Goal: Understand site structure: Understand site structure

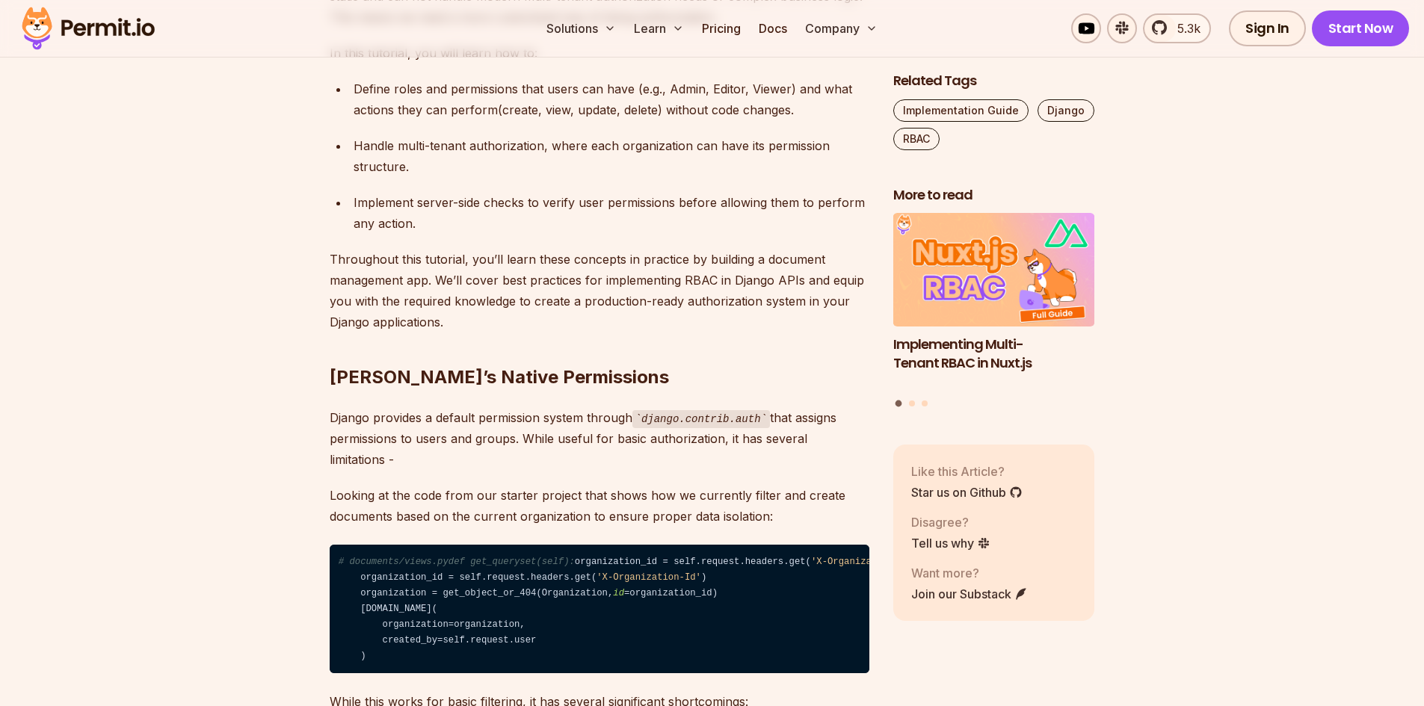
scroll to position [1121, 0]
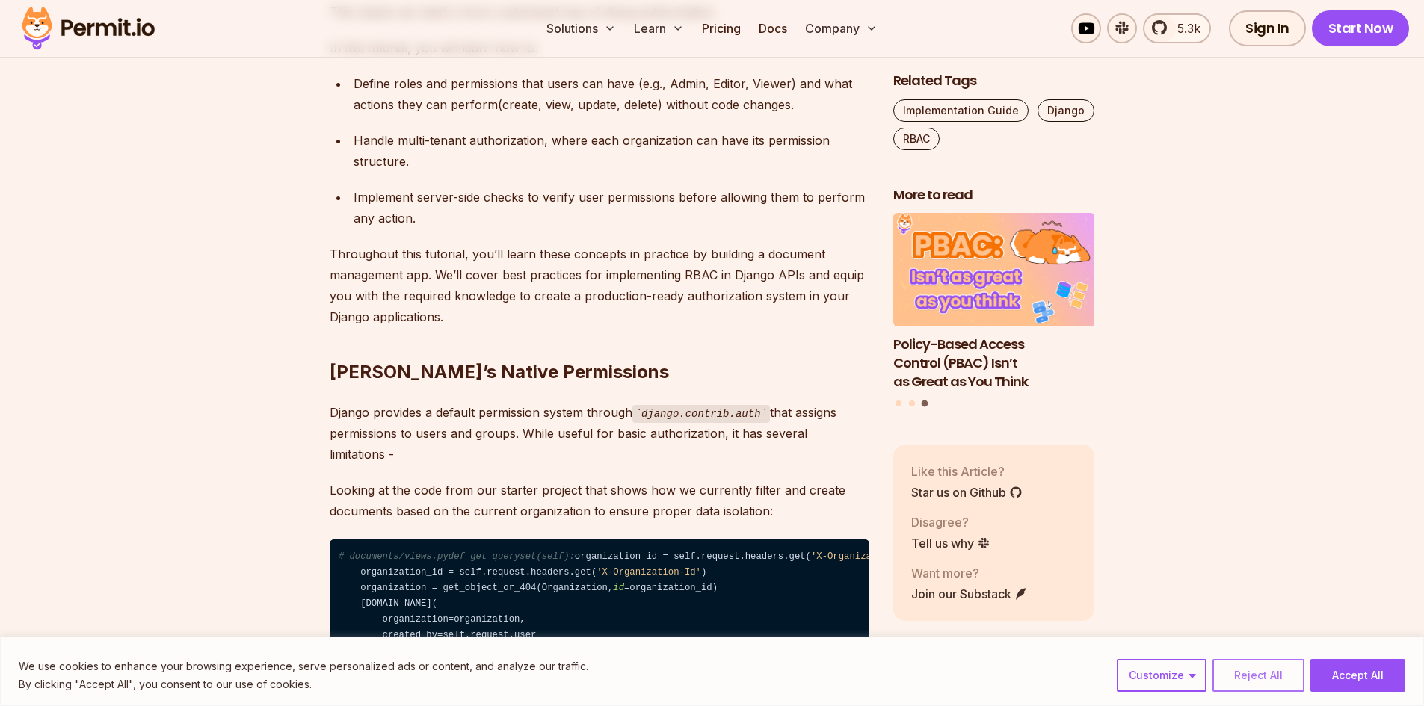
click at [1251, 673] on button "Reject All" at bounding box center [1259, 675] width 92 height 33
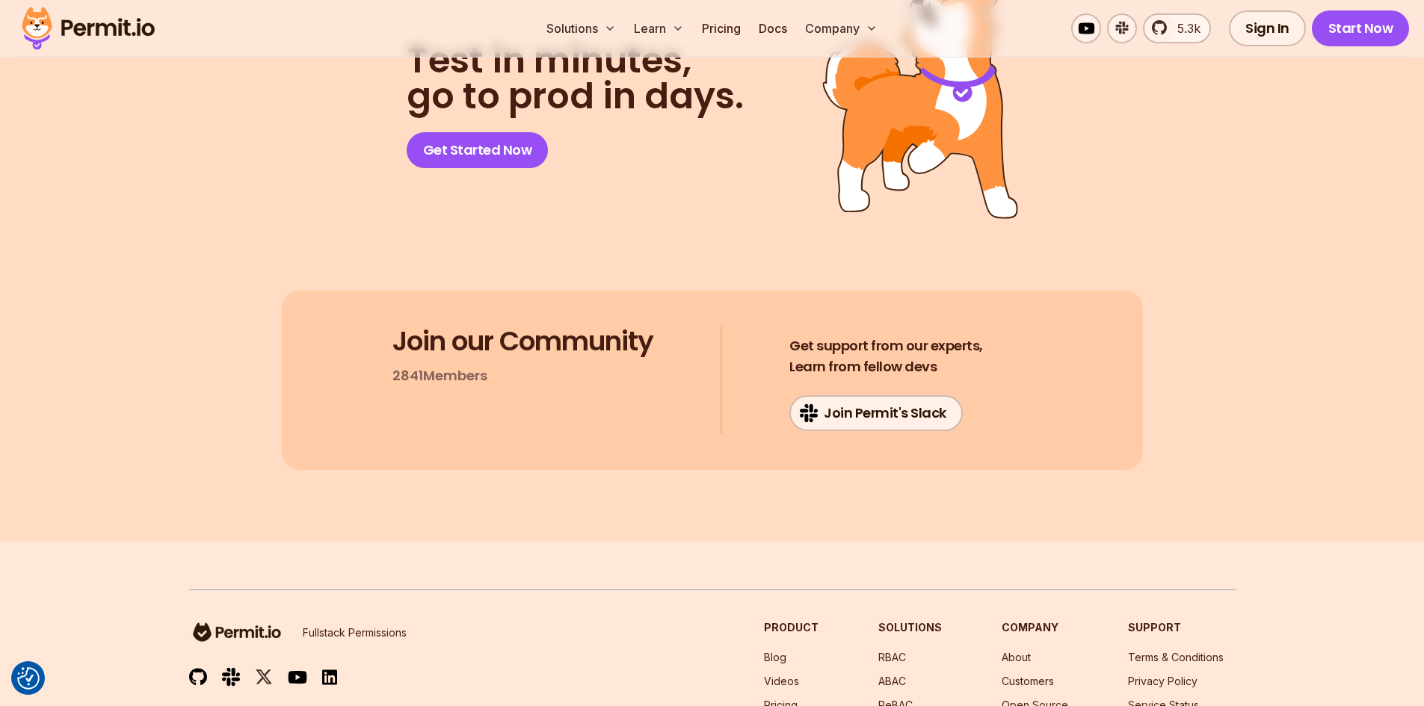
scroll to position [9494, 0]
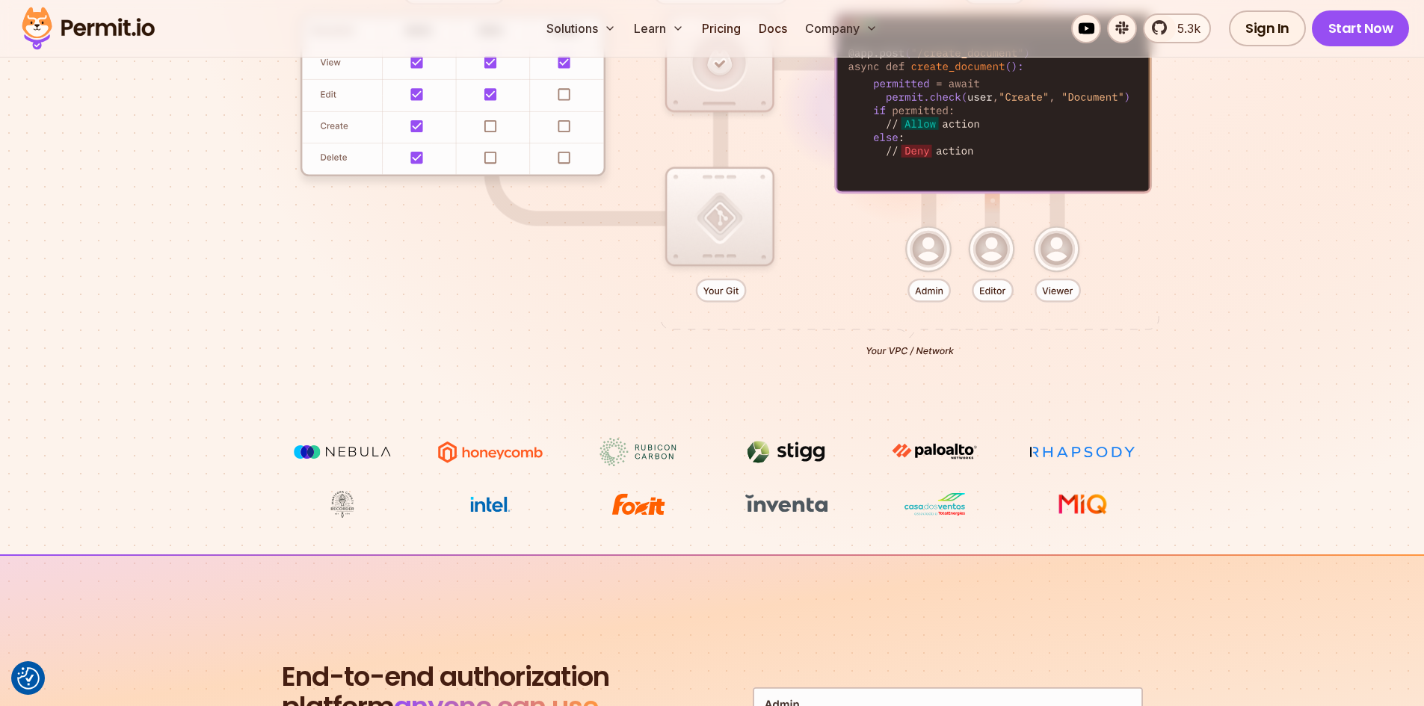
scroll to position [299, 0]
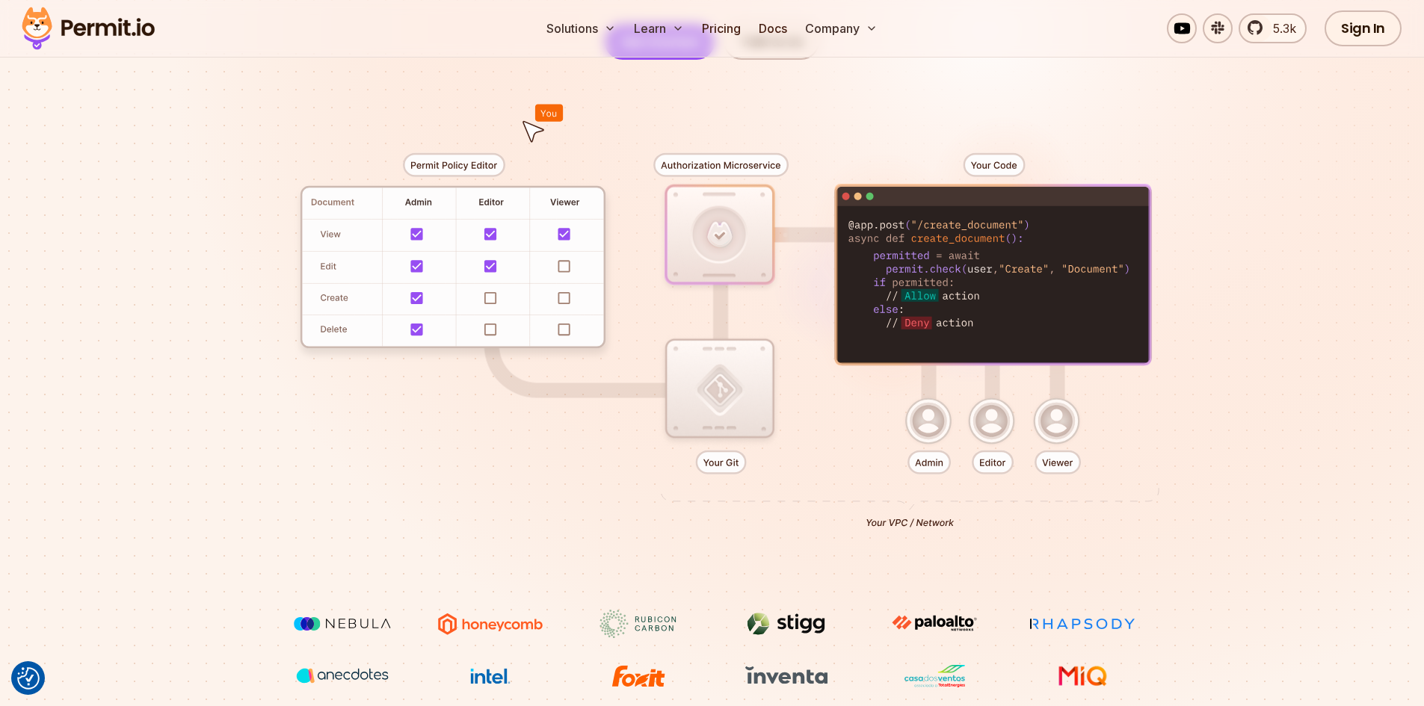
click at [563, 266] on div at bounding box center [712, 335] width 1047 height 550
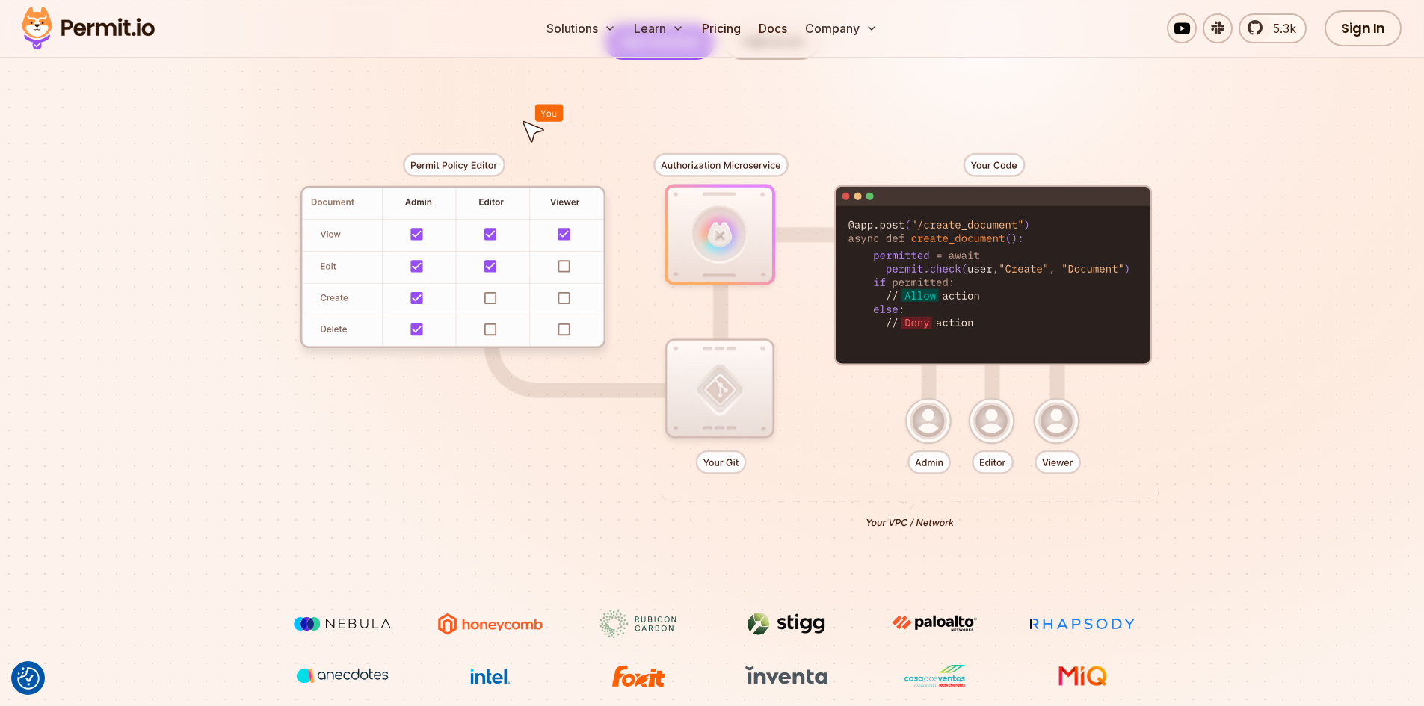
click at [494, 301] on div at bounding box center [712, 335] width 1047 height 550
click at [493, 332] on div at bounding box center [712, 335] width 1047 height 550
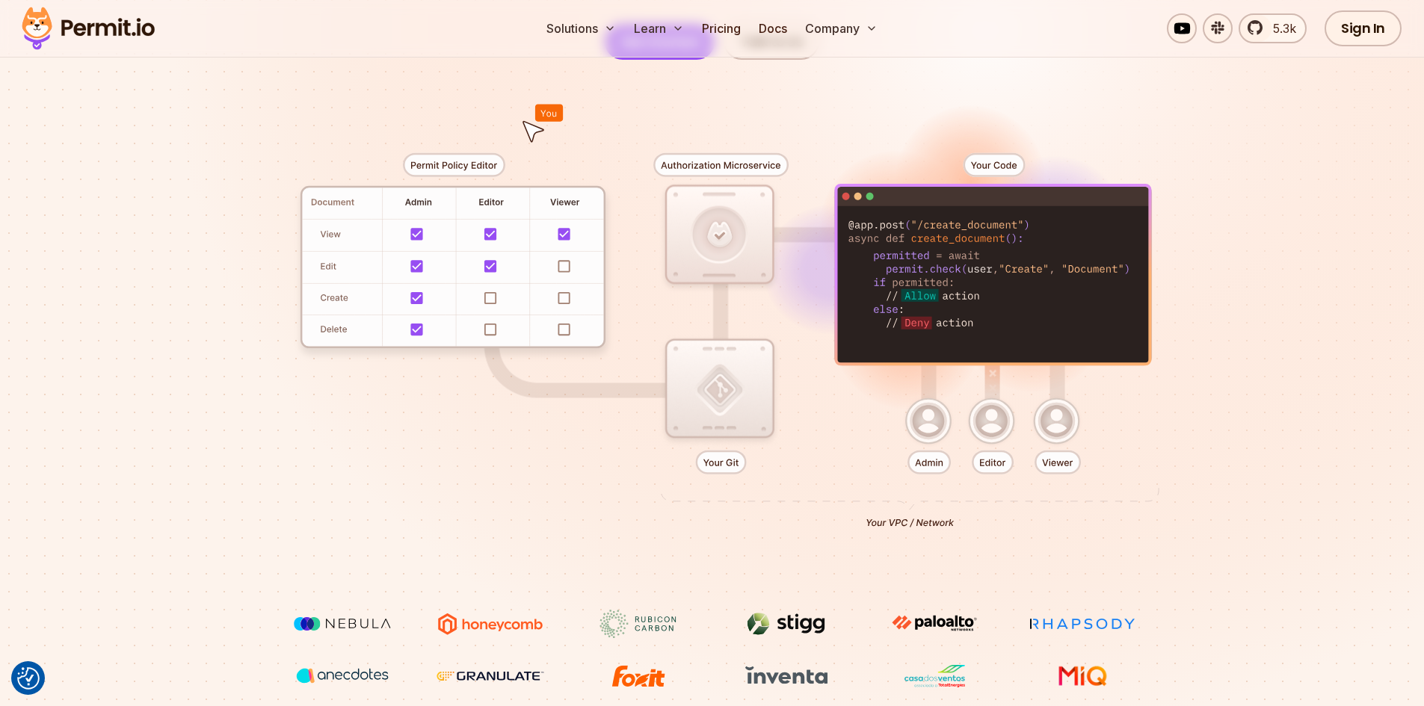
click at [564, 333] on div at bounding box center [712, 335] width 1047 height 550
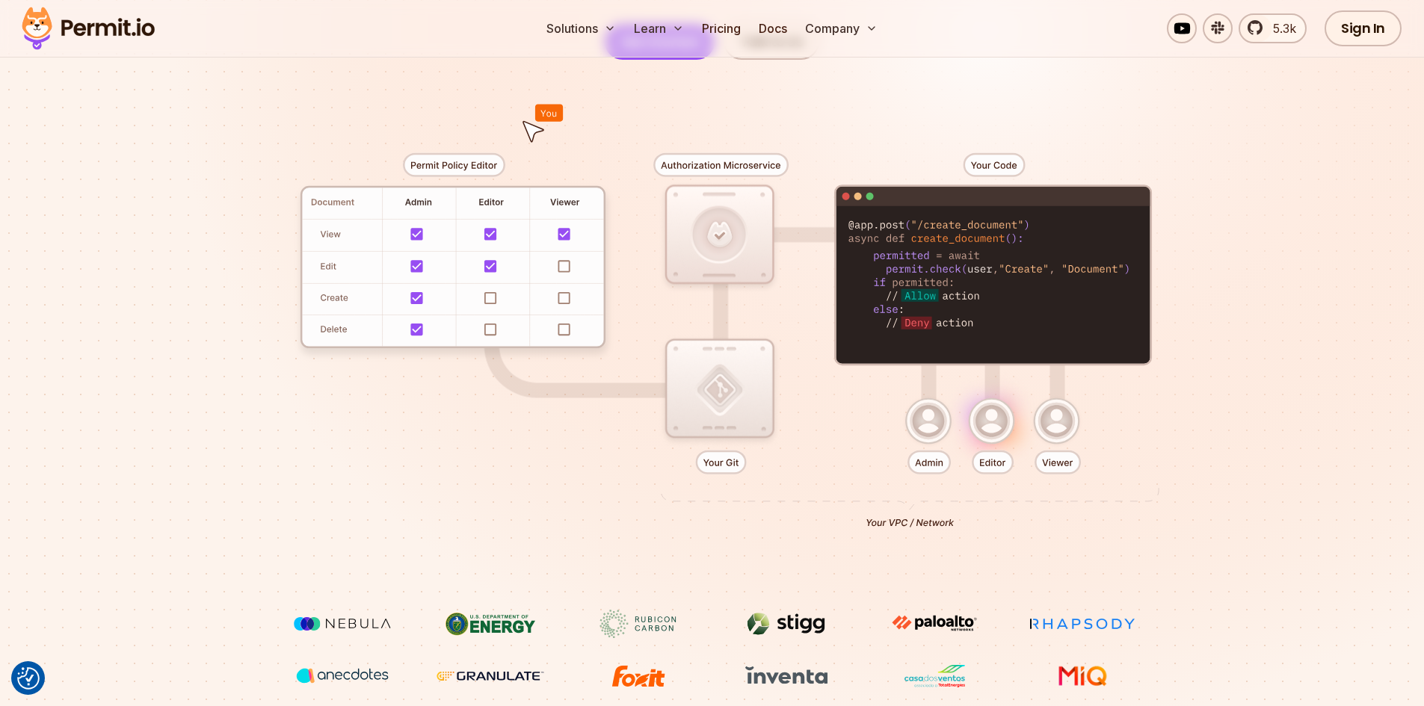
click at [564, 300] on div at bounding box center [712, 335] width 1047 height 550
click at [564, 267] on div at bounding box center [712, 335] width 1047 height 550
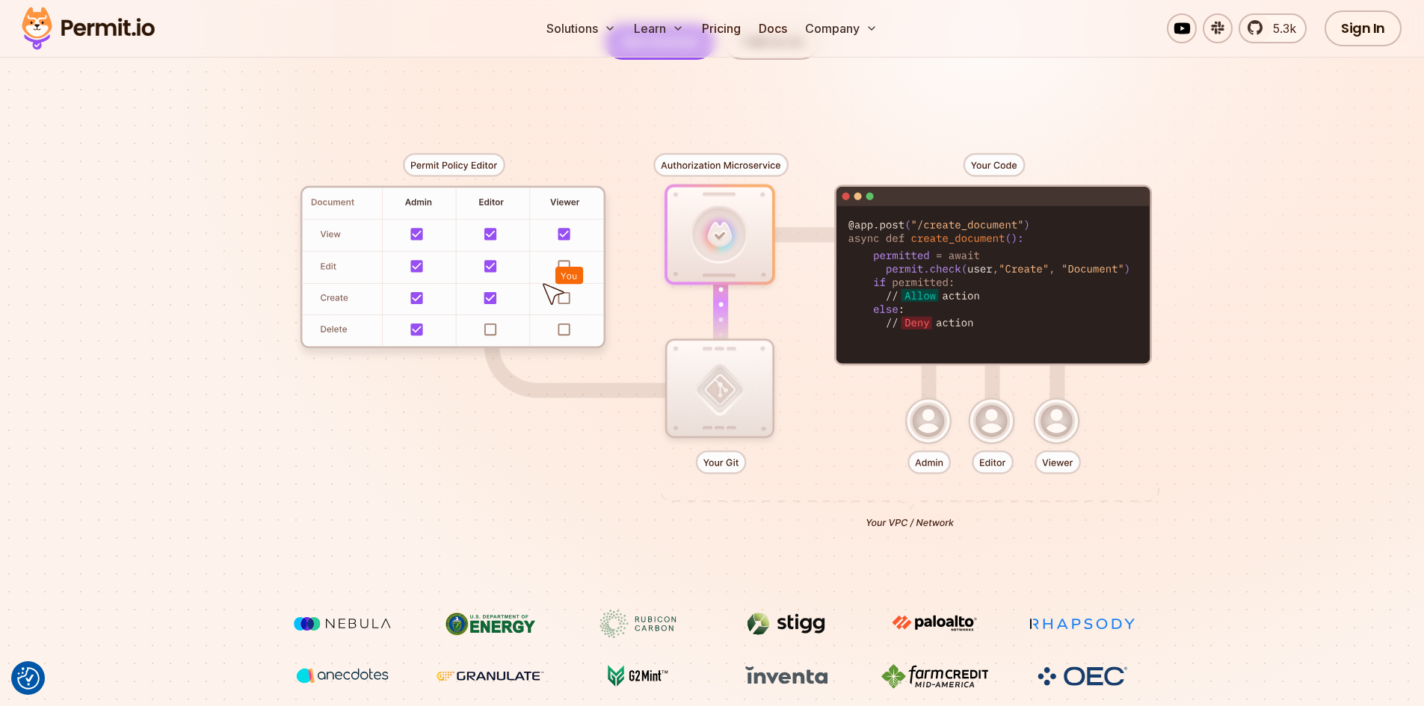
click at [564, 266] on div at bounding box center [712, 335] width 1047 height 550
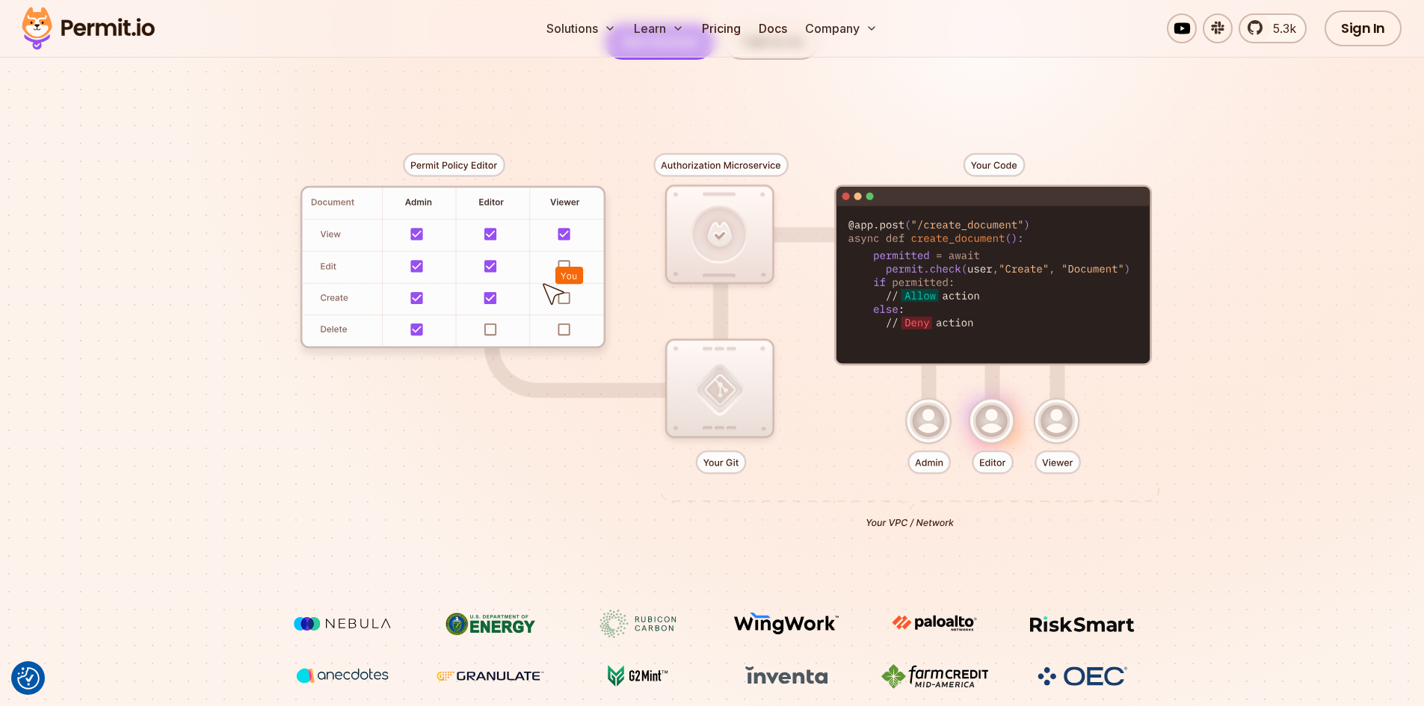
click at [487, 326] on div at bounding box center [712, 335] width 1047 height 550
click at [728, 235] on div at bounding box center [712, 335] width 1047 height 550
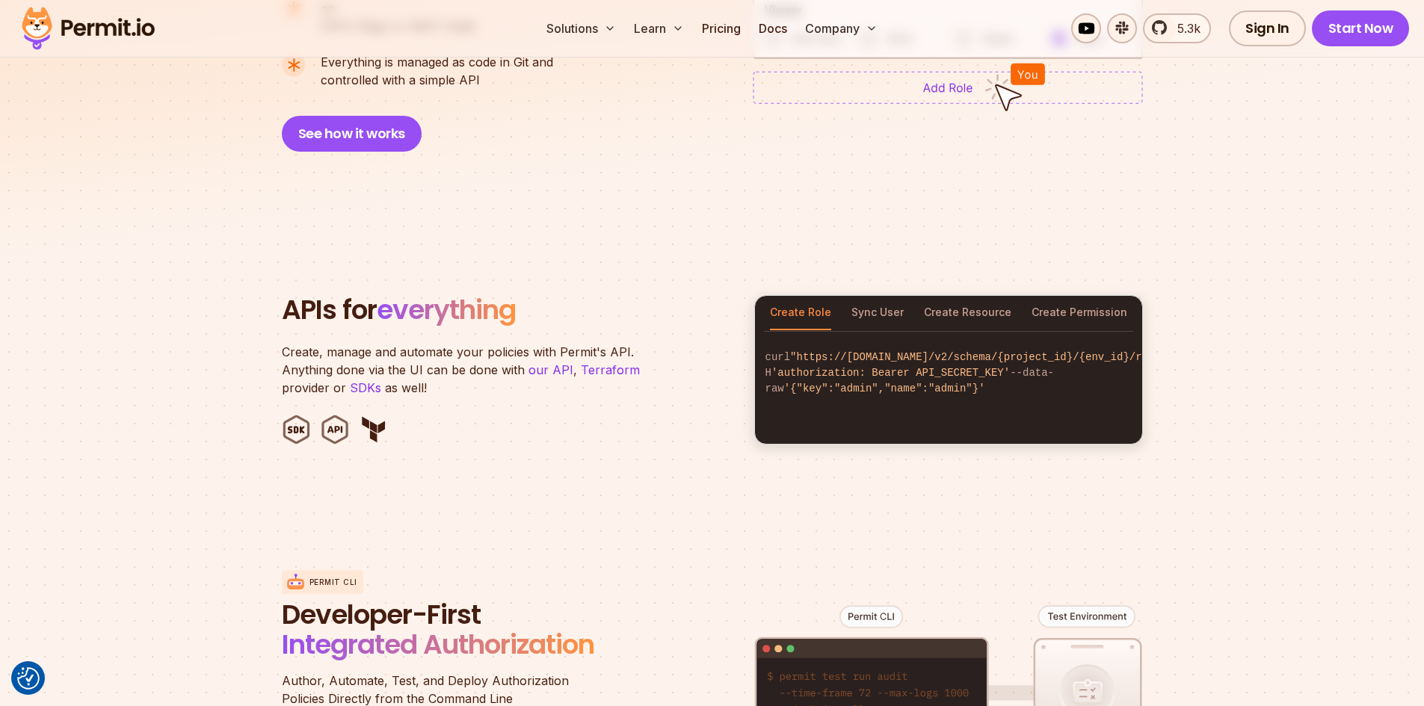
scroll to position [1346, 0]
click at [882, 275] on section "APIs for everything Create, manage and automate your policies with Permit's API…" at bounding box center [712, 370] width 1424 height 293
click at [875, 297] on button "Sync User" at bounding box center [877, 314] width 52 height 34
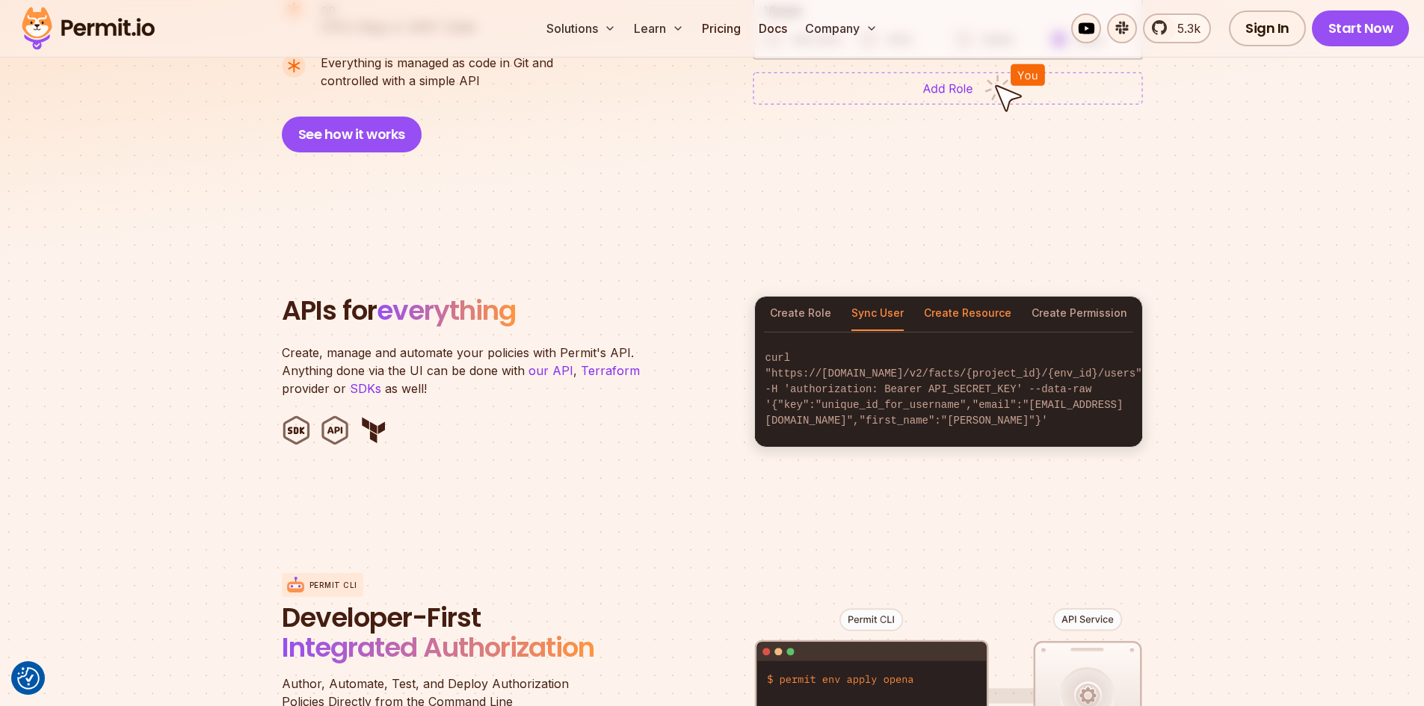
click at [948, 297] on button "Create Resource" at bounding box center [967, 314] width 87 height 34
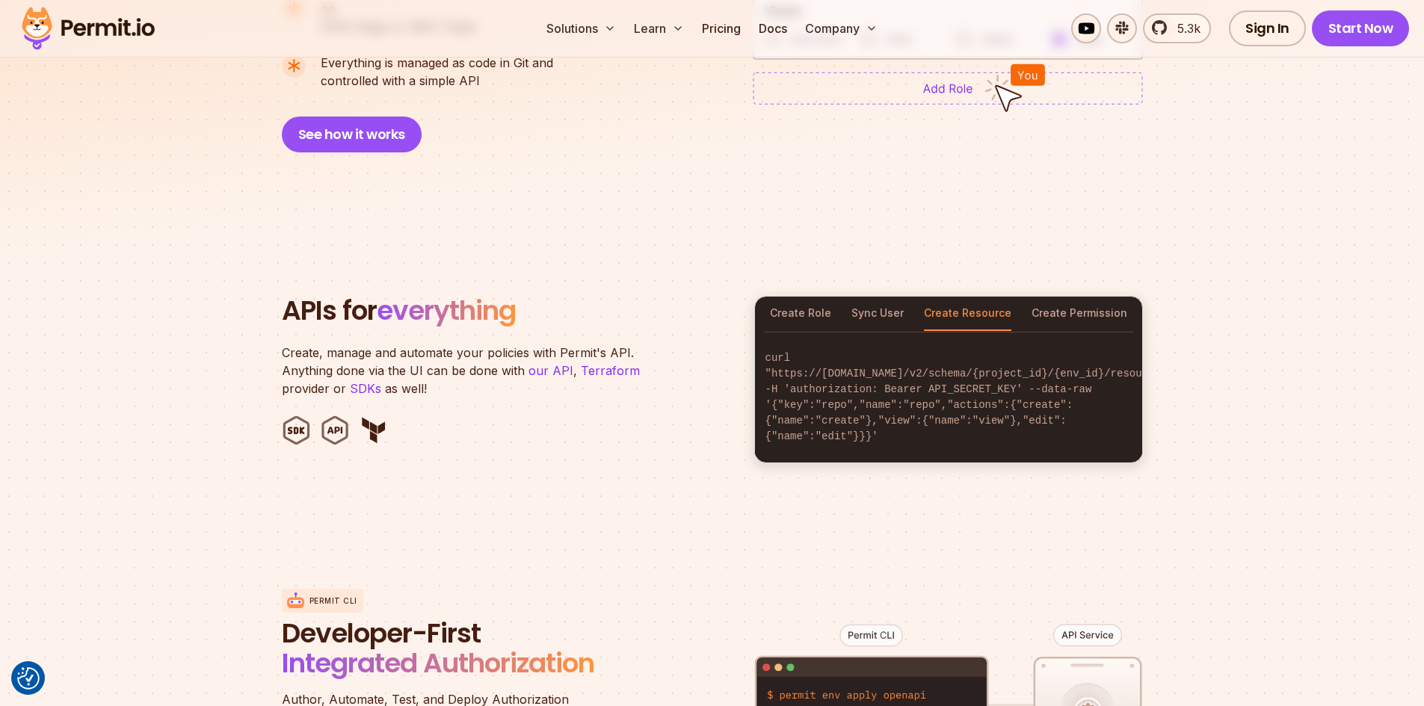
drag, startPoint x: 995, startPoint y: 285, endPoint x: 1029, endPoint y: 289, distance: 34.7
click at [997, 297] on button "Create Resource" at bounding box center [967, 314] width 87 height 34
click at [1064, 297] on button "Create Permission" at bounding box center [1080, 314] width 96 height 34
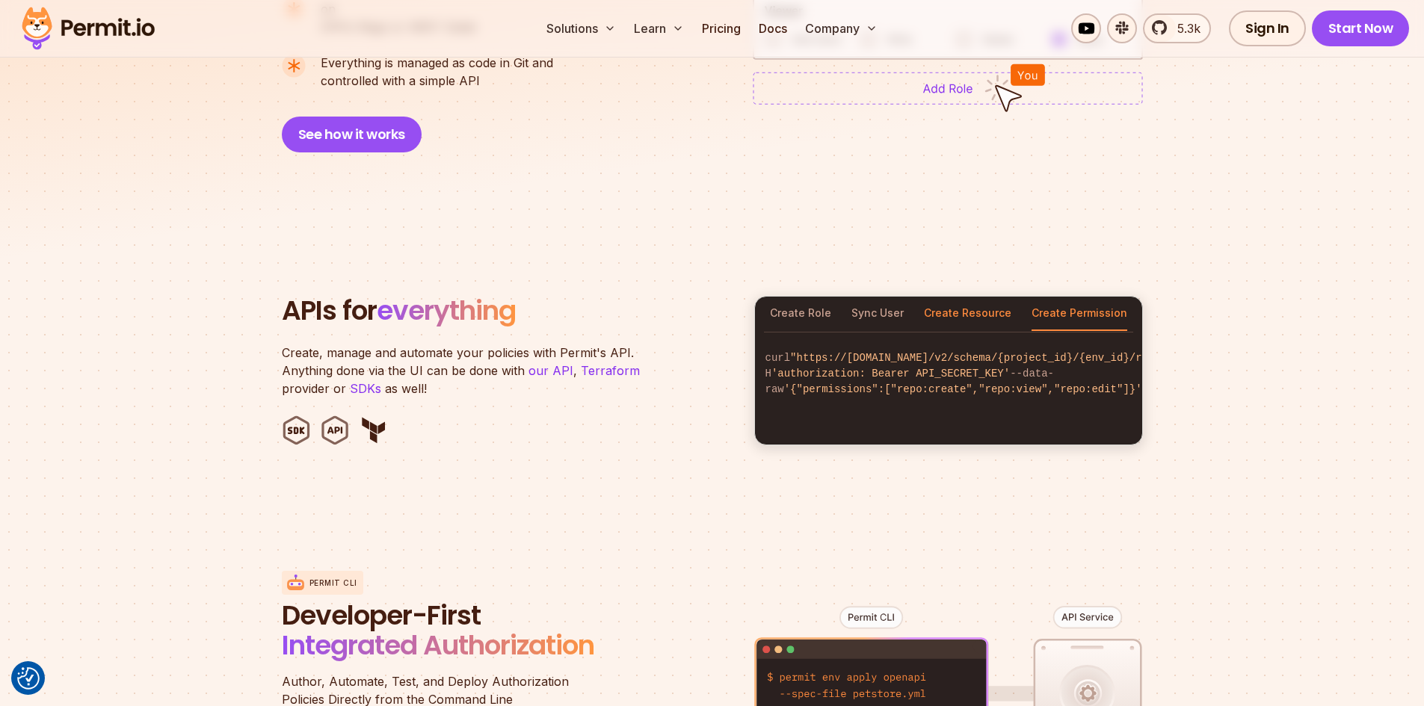
click at [980, 297] on button "Create Resource" at bounding box center [967, 314] width 87 height 34
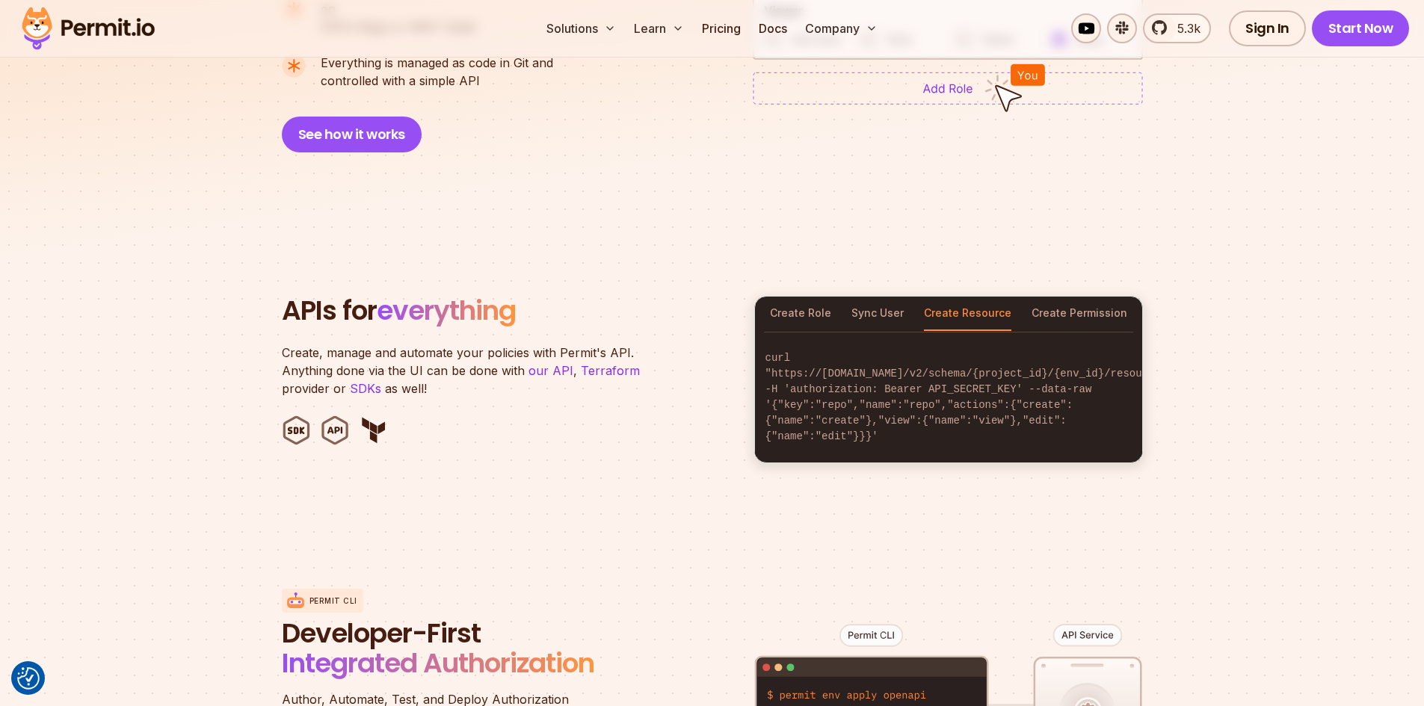
drag, startPoint x: 884, startPoint y: 302, endPoint x: 829, endPoint y: 304, distance: 55.4
click at [883, 302] on button "Sync User" at bounding box center [877, 314] width 52 height 34
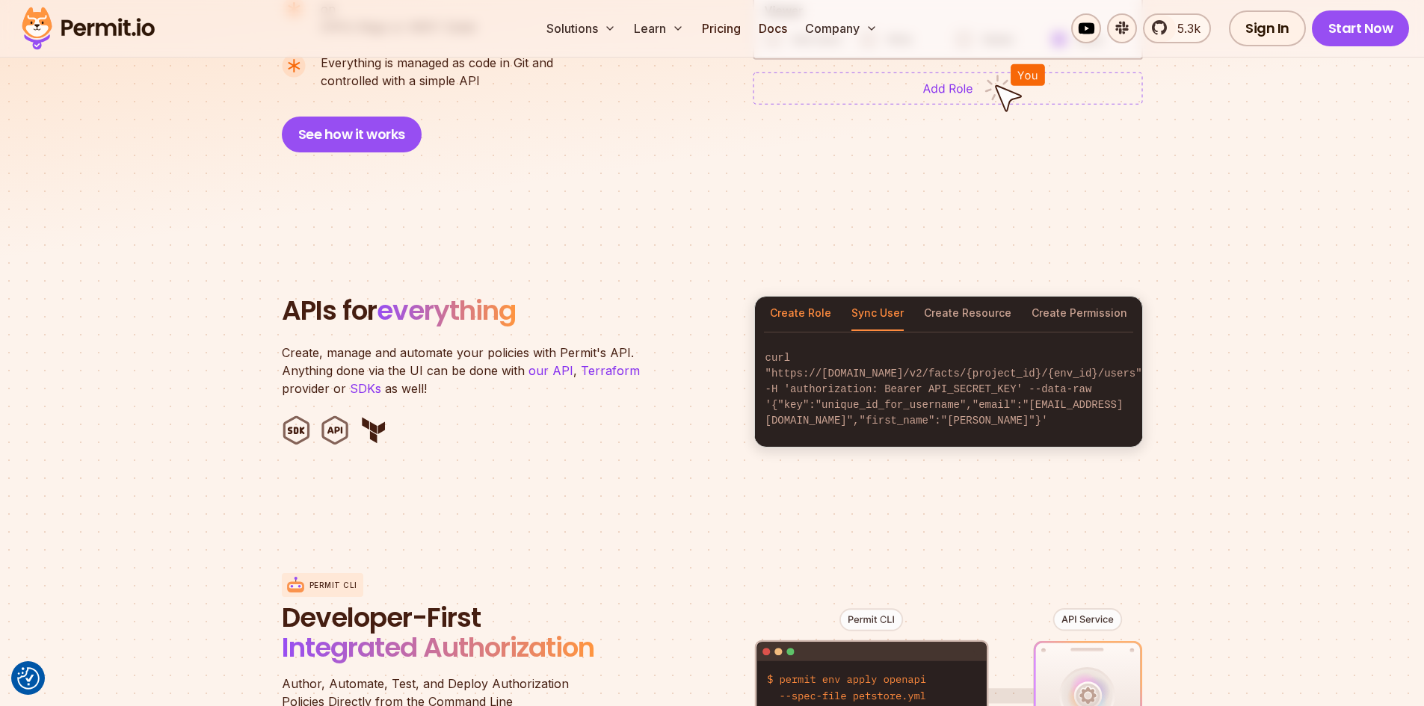
click at [798, 301] on button "Create Role" at bounding box center [800, 314] width 61 height 34
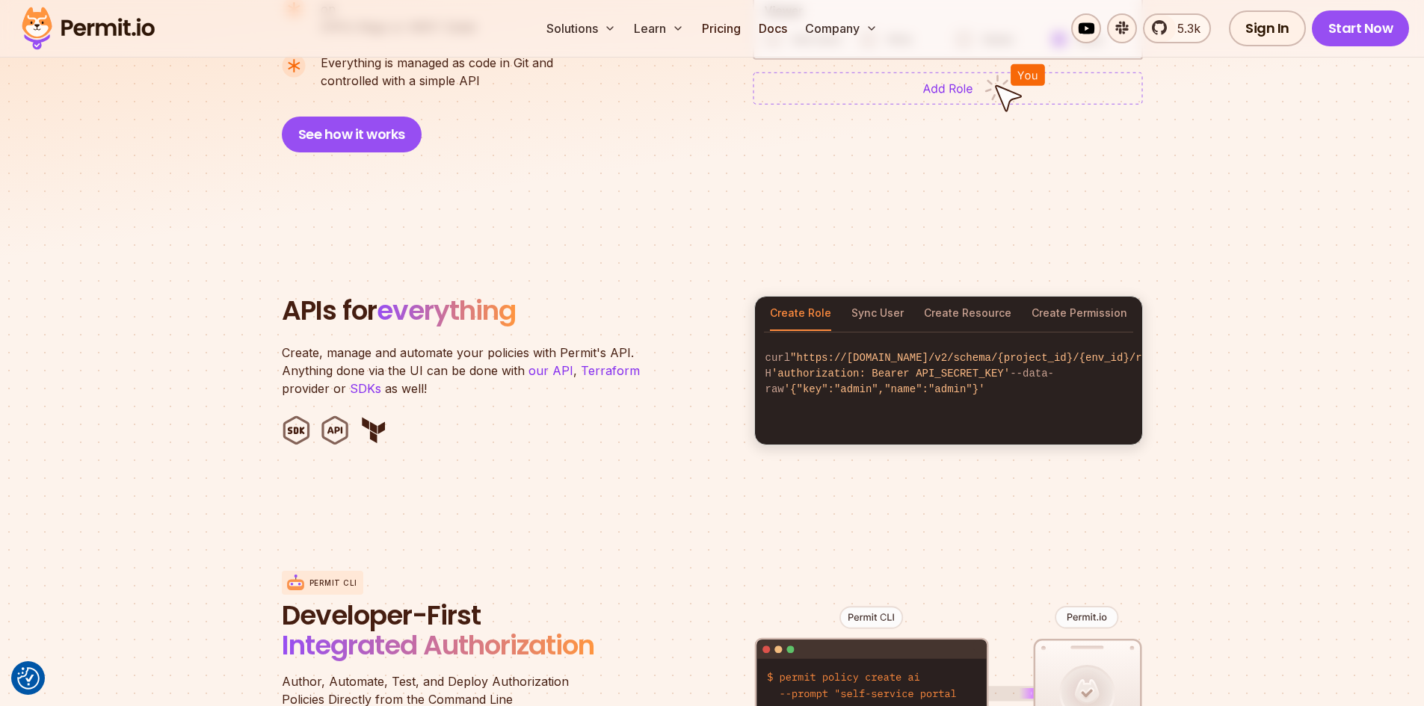
click at [1327, 269] on section "APIs for everything Create, manage and automate your policies with Permit's API…" at bounding box center [712, 370] width 1424 height 293
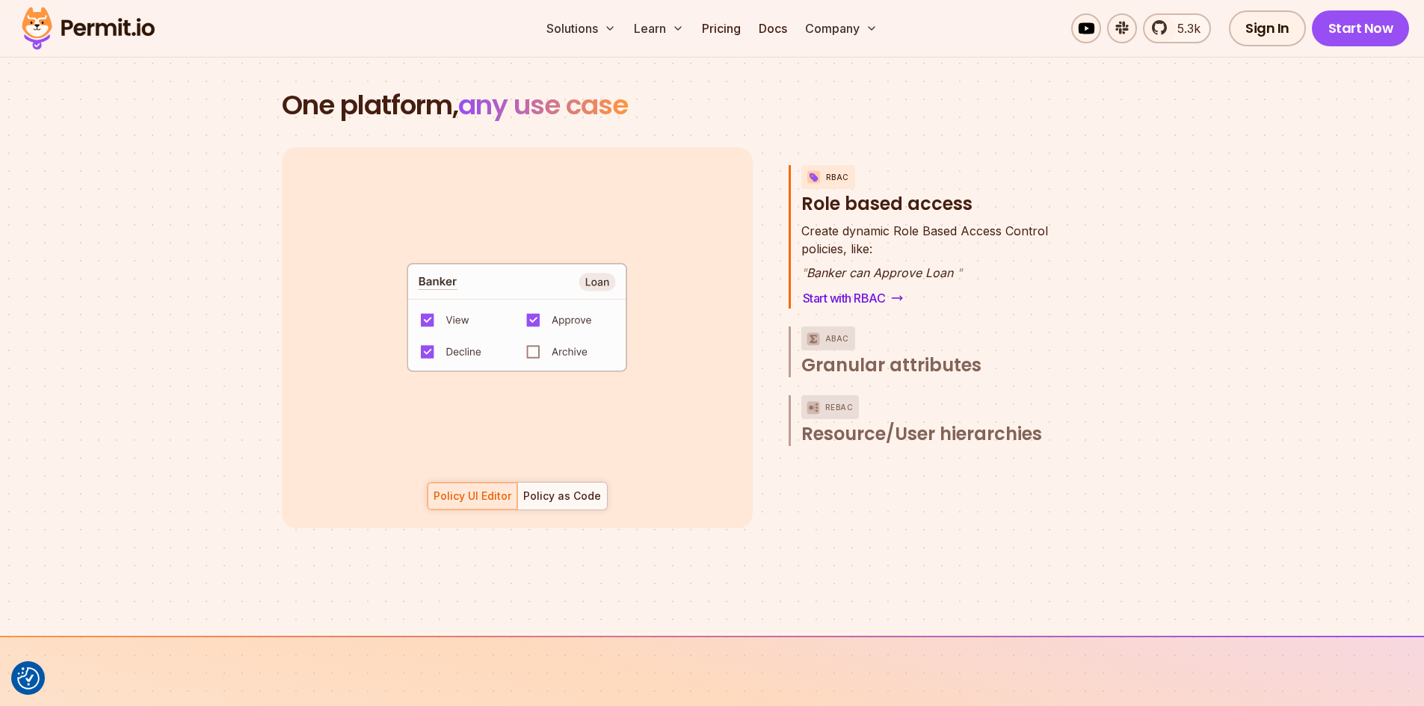
scroll to position [2168, 0]
